Goal: Find specific page/section: Find specific page/section

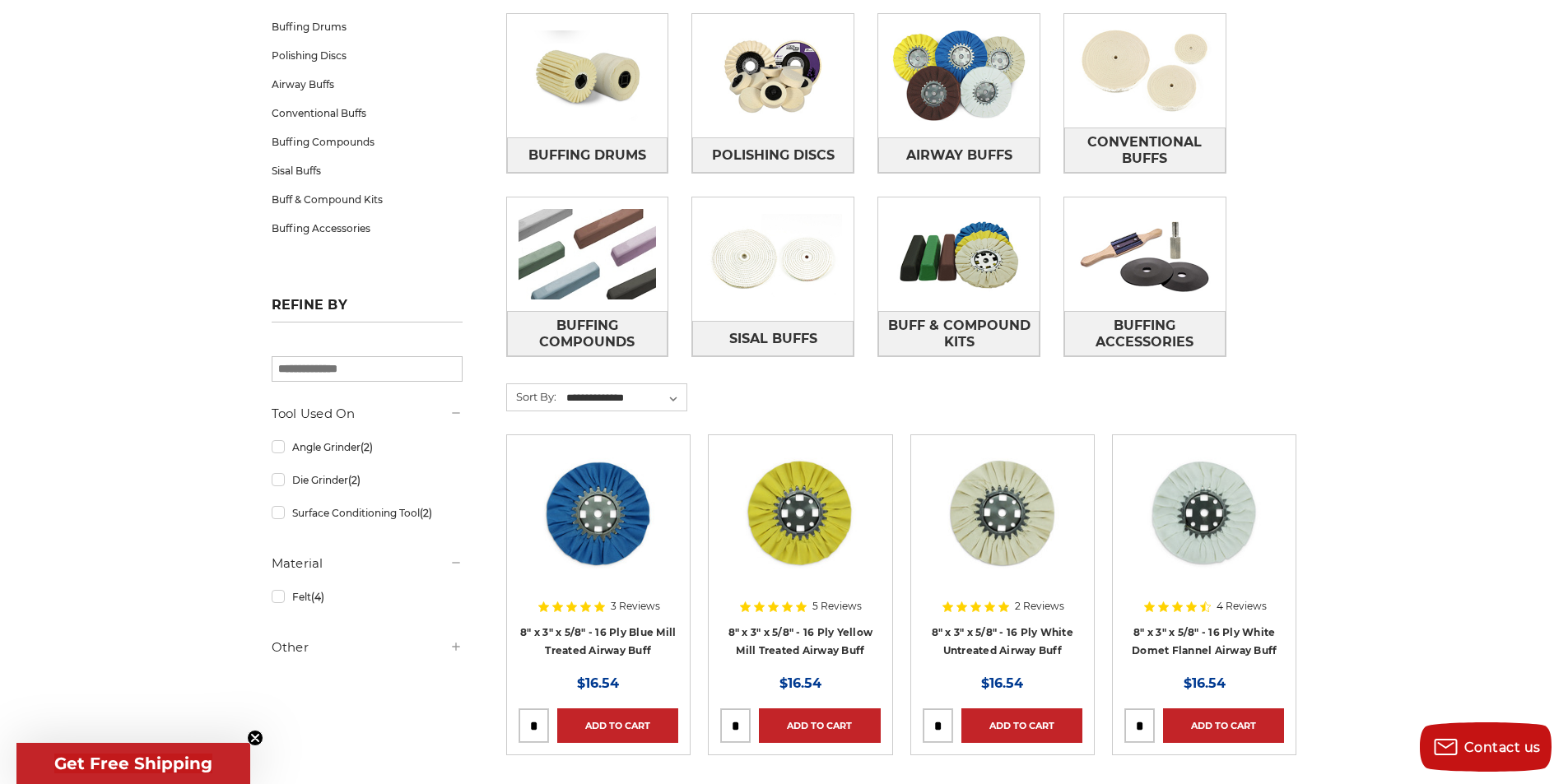
scroll to position [82, 0]
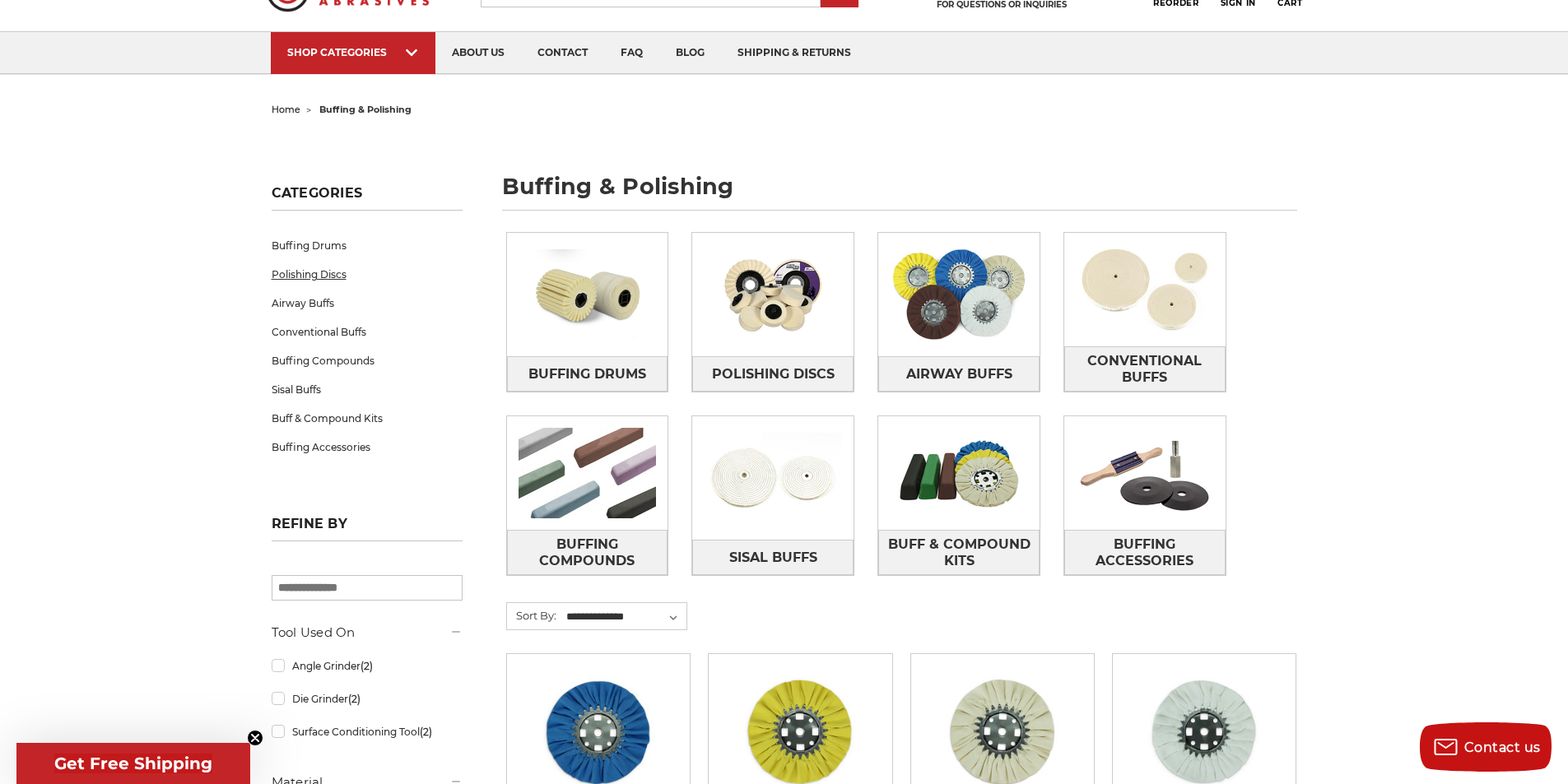
click at [289, 274] on link "Polishing Discs" at bounding box center [367, 275] width 191 height 29
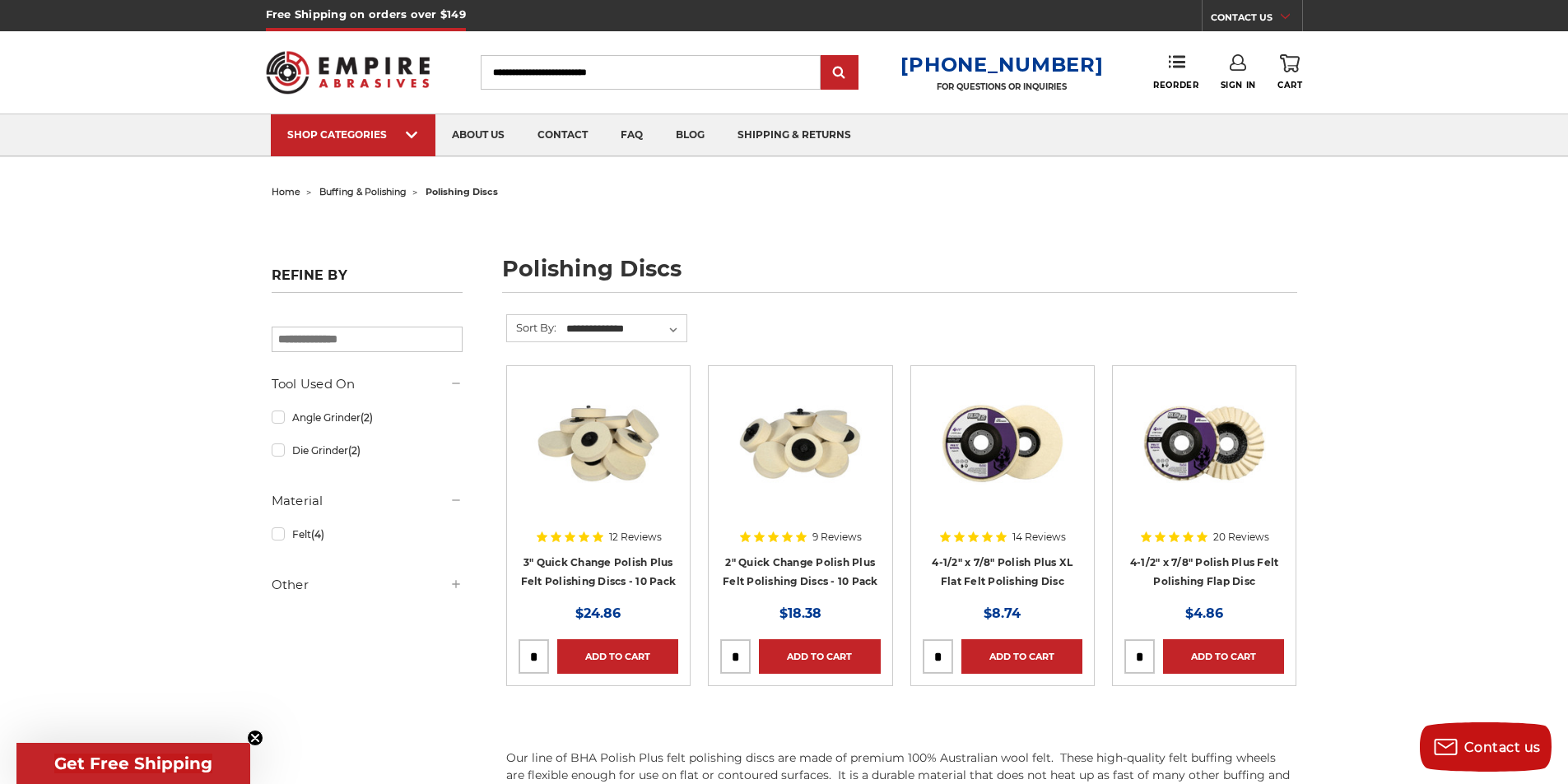
drag, startPoint x: 549, startPoint y: 72, endPoint x: 642, endPoint y: 102, distance: 97.7
click at [549, 72] on input "Search" at bounding box center [651, 72] width 340 height 35
